Goal: Task Accomplishment & Management: Manage account settings

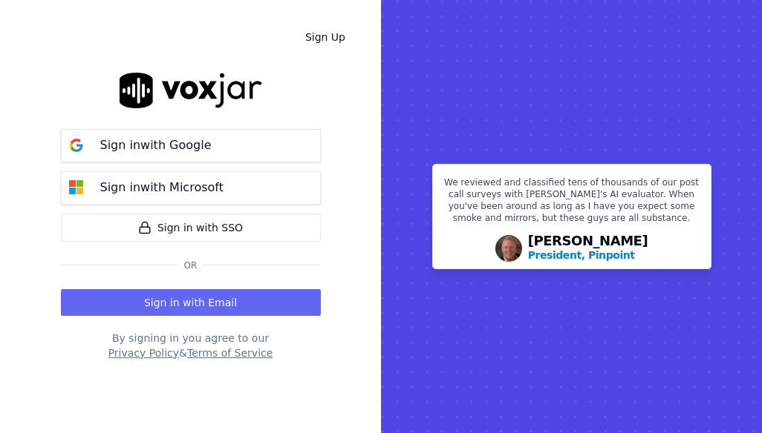
click at [208, 311] on button "Sign in with Email" at bounding box center [191, 302] width 260 height 27
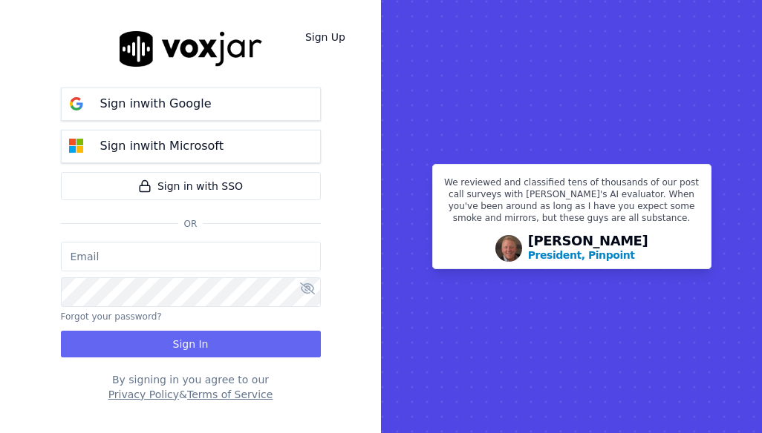
type input "jtamay@asilpc.com"
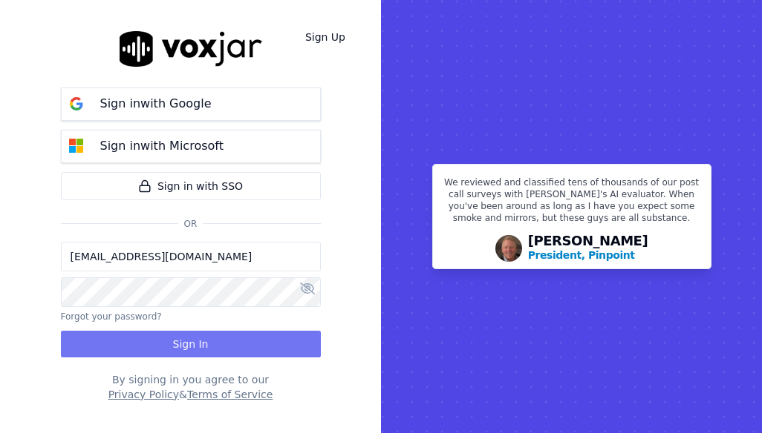
click at [172, 343] on button "Sign In" at bounding box center [191, 344] width 260 height 27
